Goal: Task Accomplishment & Management: Manage account settings

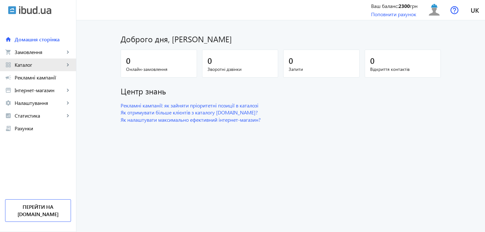
click at [30, 66] on span "Каталог" at bounding box center [40, 65] width 50 height 6
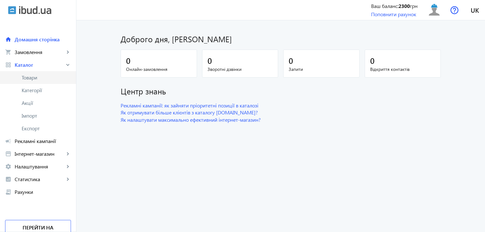
click at [36, 80] on span "Товари" at bounding box center [46, 77] width 49 height 6
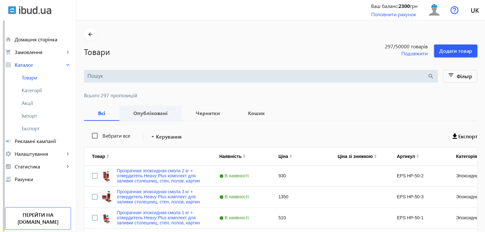
click at [127, 110] on span "Опубліковані" at bounding box center [150, 113] width 47 height 15
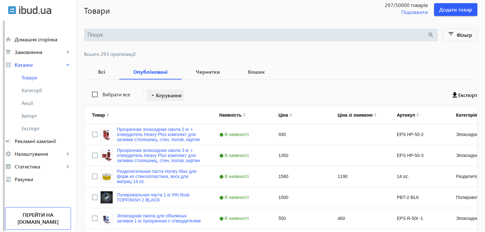
scroll to position [32, 0]
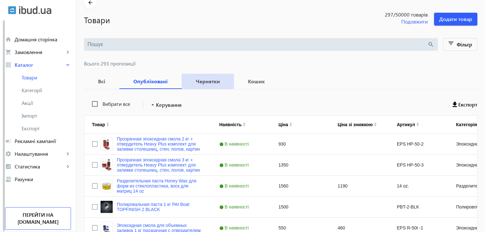
click at [191, 80] on b "Чернетки" at bounding box center [207, 81] width 37 height 5
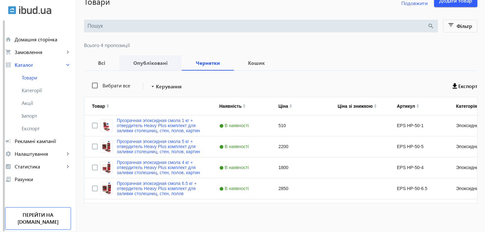
scroll to position [51, 0]
click at [90, 86] on input "Вибрати все" at bounding box center [94, 85] width 13 height 13
checkbox input "true"
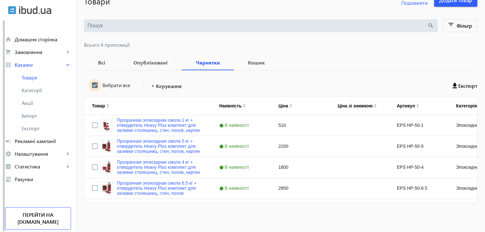
checkbox input "true"
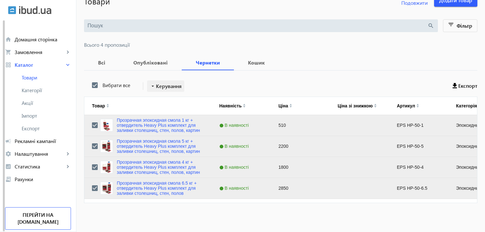
click at [152, 84] on mat-icon "arrow_drop_down" at bounding box center [152, 86] width 6 height 6
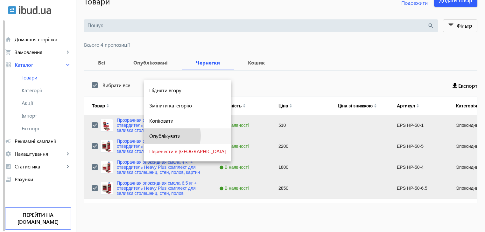
click at [165, 136] on span "Опублікувати" at bounding box center [187, 136] width 77 height 5
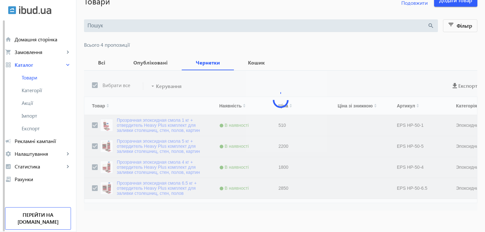
scroll to position [0, 0]
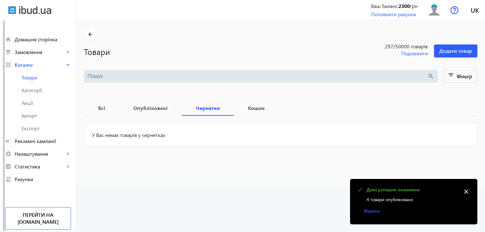
click at [468, 193] on mat-icon "close" at bounding box center [466, 192] width 10 height 10
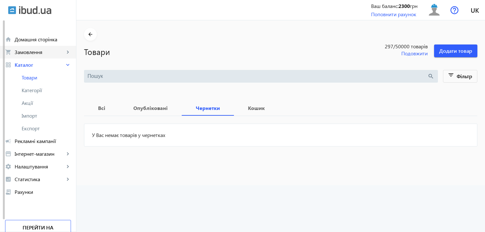
click at [35, 51] on span "Замовлення" at bounding box center [40, 52] width 50 height 6
